Goal: Navigation & Orientation: Find specific page/section

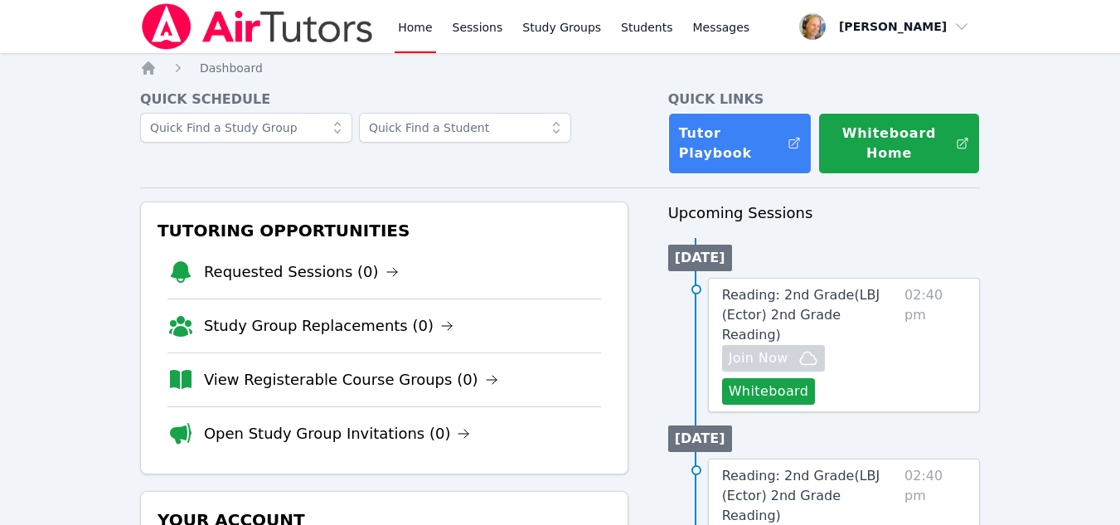
scroll to position [2, 0]
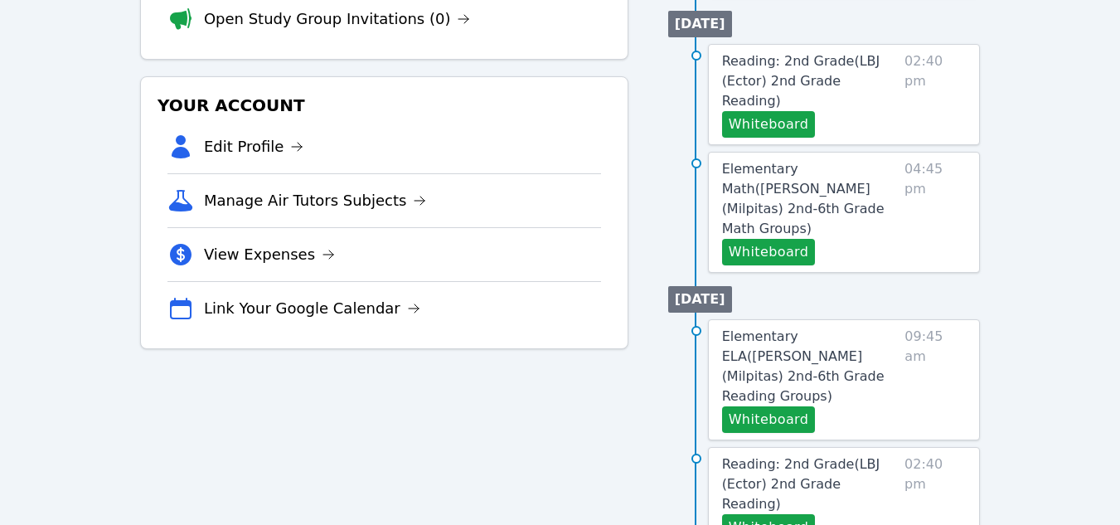
scroll to position [409, 0]
